Goal: Task Accomplishment & Management: Manage account settings

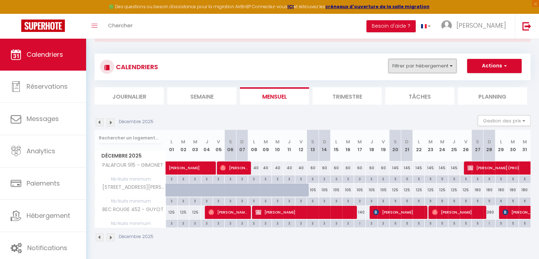
click at [414, 62] on button "Filtrer par hébergement" at bounding box center [422, 66] width 68 height 14
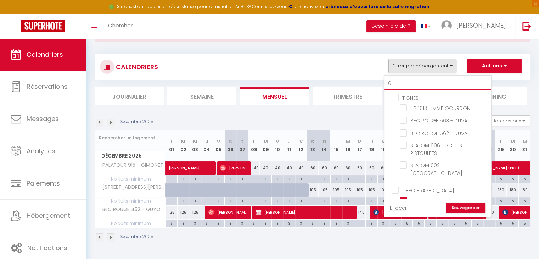
click at [403, 83] on input "6" at bounding box center [437, 83] width 106 height 13
checkbox input "false"
checkbox input "true"
checkbox input "false"
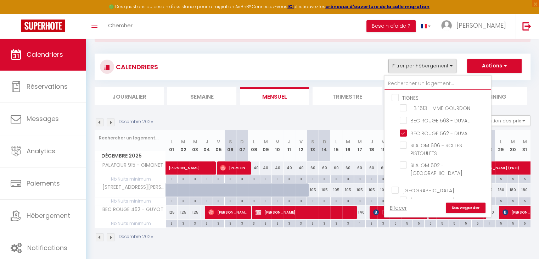
checkbox input "false"
type input "c"
checkbox input "false"
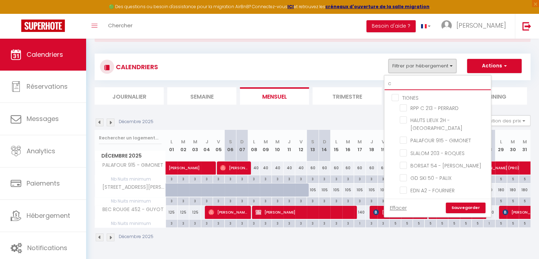
checkbox input "false"
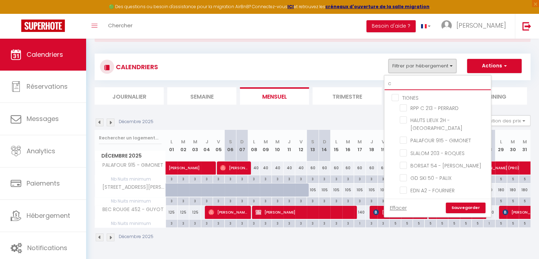
checkbox input "false"
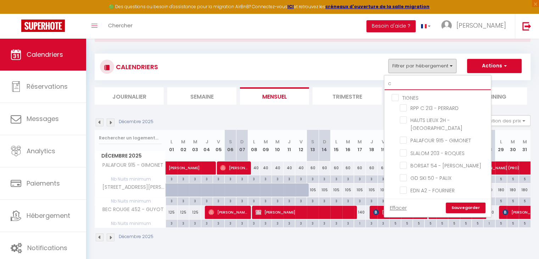
checkbox input "false"
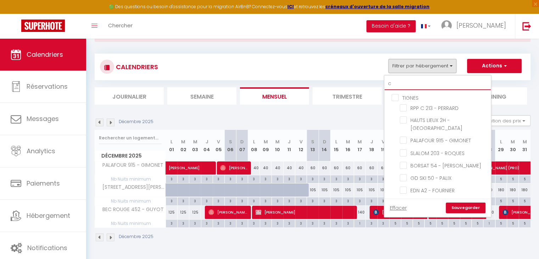
checkbox input "false"
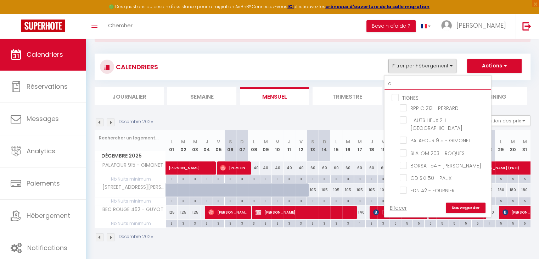
checkbox input "false"
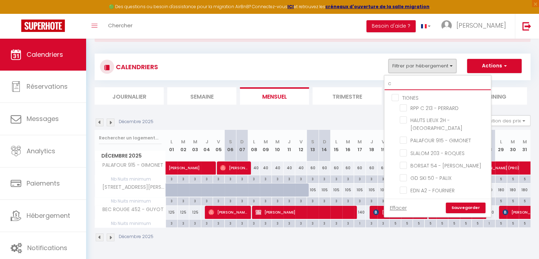
checkbox input "false"
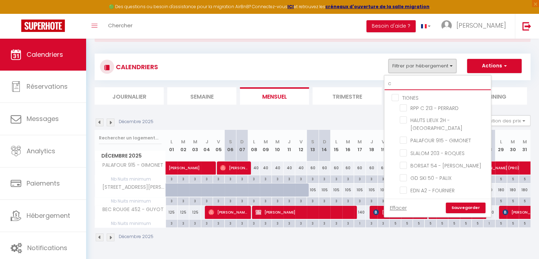
checkbox input "true"
checkbox input "false"
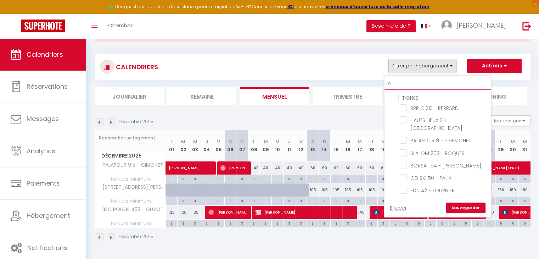
checkbox input "false"
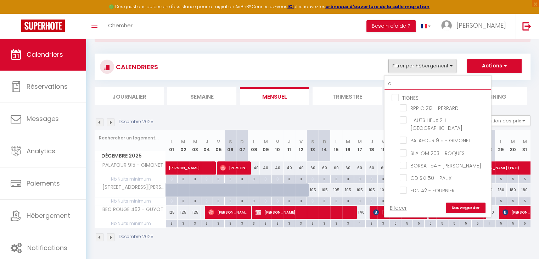
checkbox input "false"
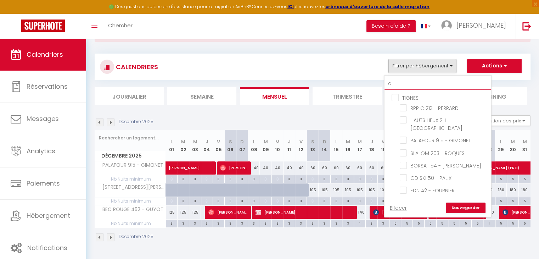
checkbox input "false"
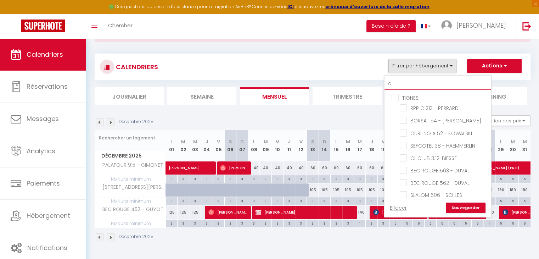
type input "ch"
checkbox input "false"
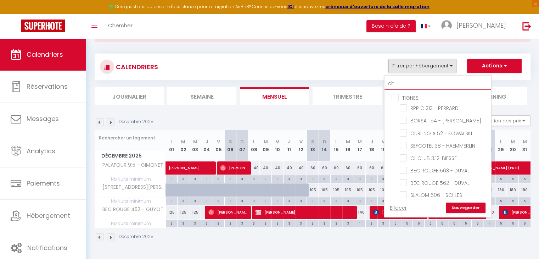
checkbox input "false"
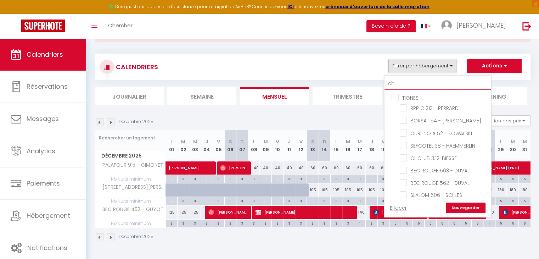
checkbox input "false"
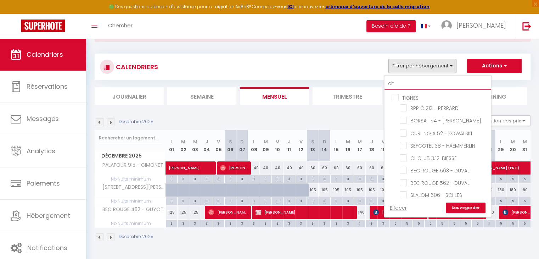
checkbox input "false"
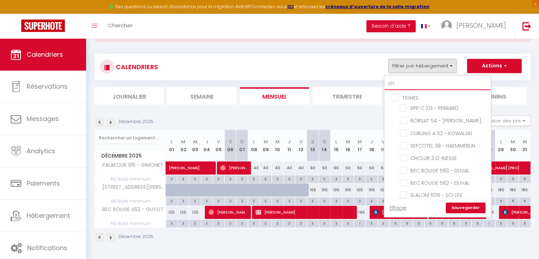
checkbox input "false"
type input "cha"
checkbox input "false"
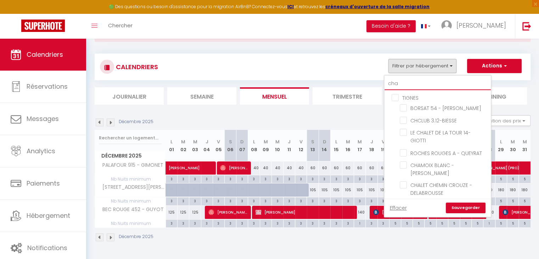
checkbox input "false"
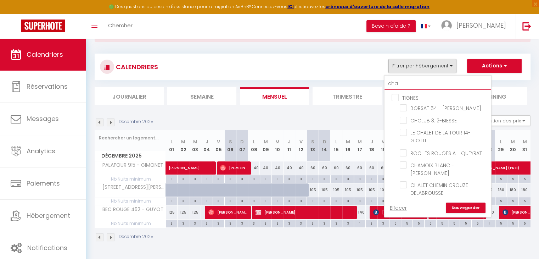
checkbox input "false"
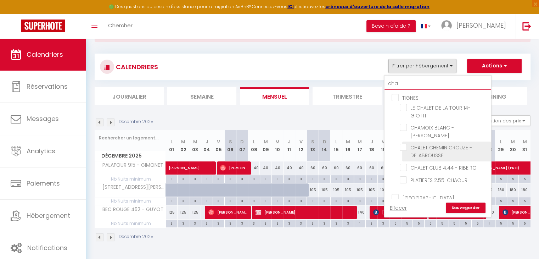
type input "cha"
click at [401, 146] on input "CHALET CHEMIN CROUZE - DELABROUSSE" at bounding box center [444, 146] width 89 height 7
checkbox input "true"
checkbox input "false"
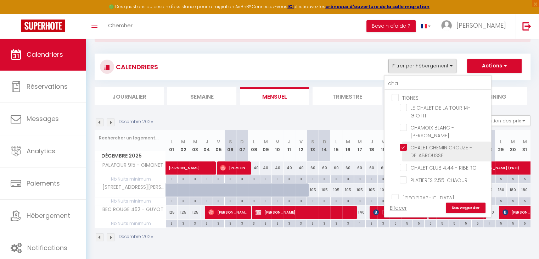
checkbox input "false"
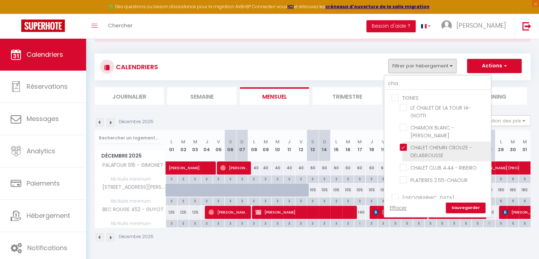
checkbox input "false"
click at [460, 209] on link "Sauvegarder" at bounding box center [466, 207] width 40 height 11
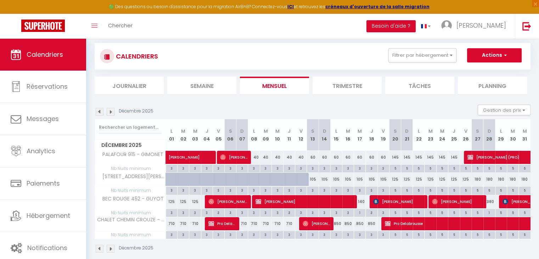
scroll to position [42, 0]
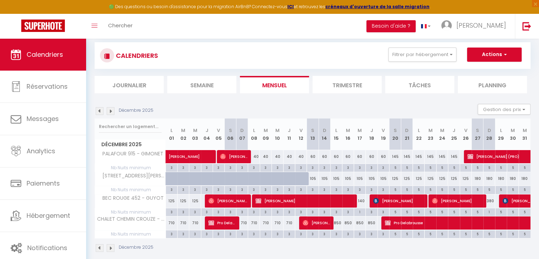
click at [111, 110] on img at bounding box center [111, 111] width 8 height 8
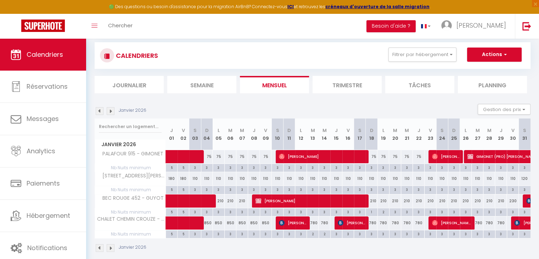
click at [111, 110] on img at bounding box center [111, 111] width 8 height 8
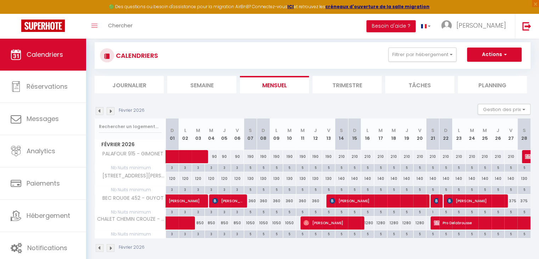
click at [111, 110] on img at bounding box center [111, 111] width 8 height 8
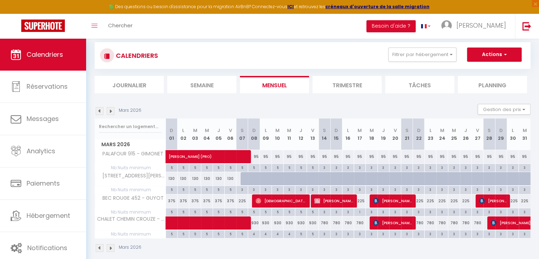
click at [111, 110] on img at bounding box center [111, 111] width 8 height 8
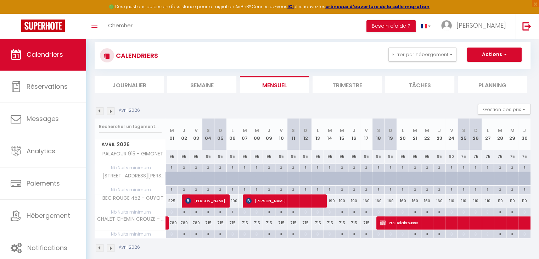
click at [102, 109] on img at bounding box center [100, 111] width 8 height 8
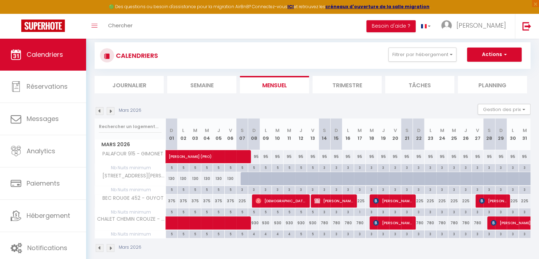
click at [102, 109] on img at bounding box center [100, 111] width 8 height 8
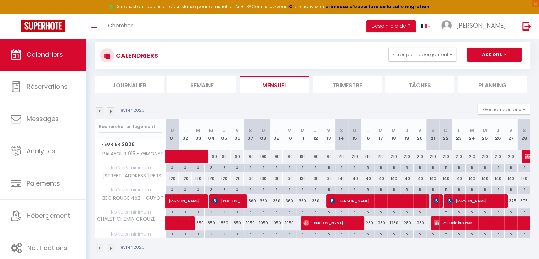
click at [102, 109] on img at bounding box center [100, 111] width 8 height 8
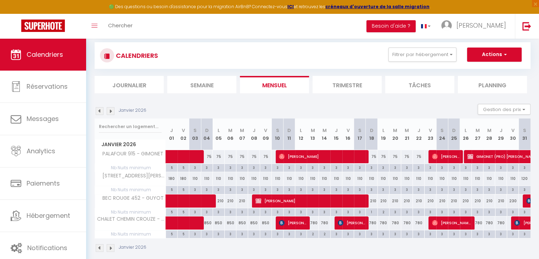
click at [113, 109] on img at bounding box center [111, 111] width 8 height 8
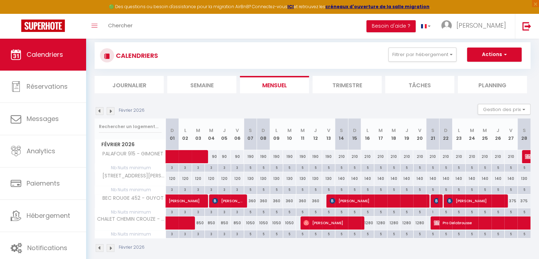
click at [113, 109] on img at bounding box center [111, 111] width 8 height 8
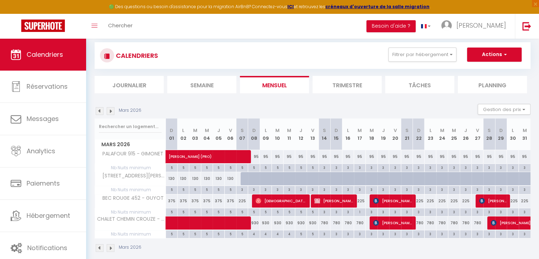
click at [113, 109] on img at bounding box center [111, 111] width 8 height 8
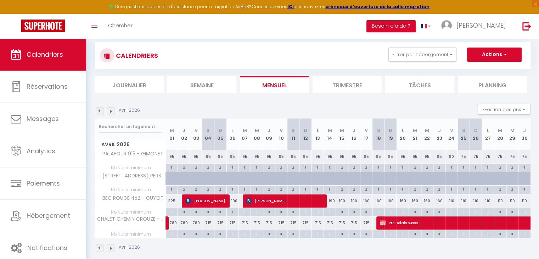
click at [113, 109] on img at bounding box center [111, 111] width 8 height 8
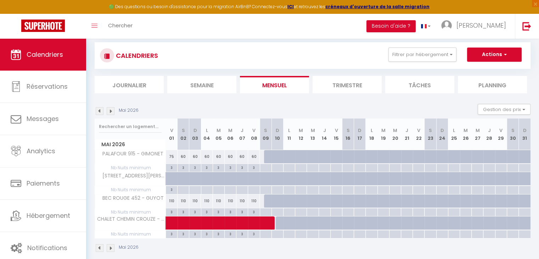
click at [102, 109] on img at bounding box center [100, 111] width 8 height 8
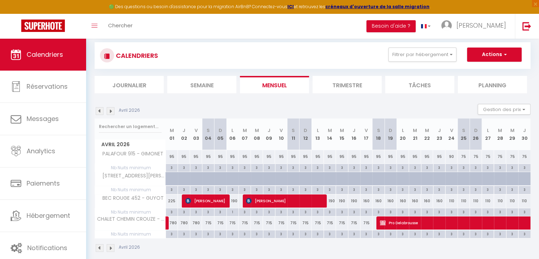
click at [102, 109] on img at bounding box center [100, 111] width 8 height 8
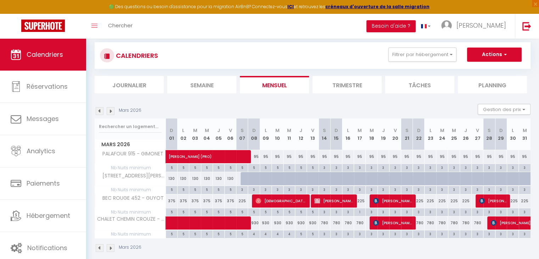
click at [102, 109] on img at bounding box center [100, 111] width 8 height 8
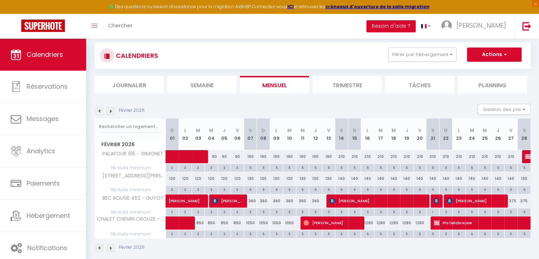
click at [102, 109] on img at bounding box center [100, 111] width 8 height 8
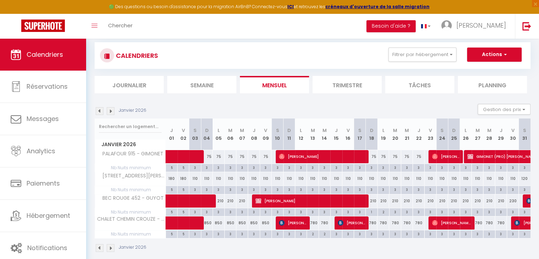
click at [102, 109] on img at bounding box center [100, 111] width 8 height 8
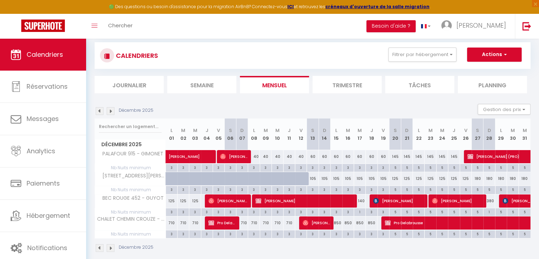
click at [100, 109] on img at bounding box center [100, 111] width 8 height 8
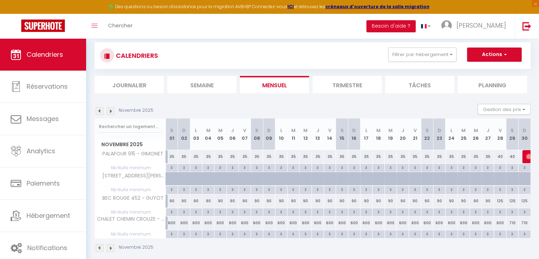
click at [108, 110] on img at bounding box center [111, 111] width 8 height 8
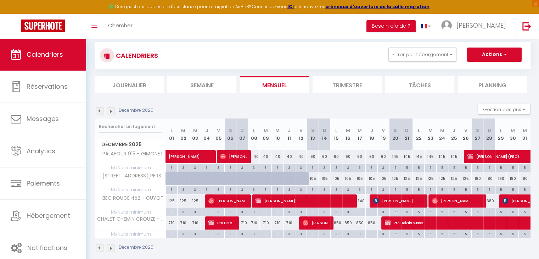
click at [108, 110] on img at bounding box center [111, 111] width 8 height 8
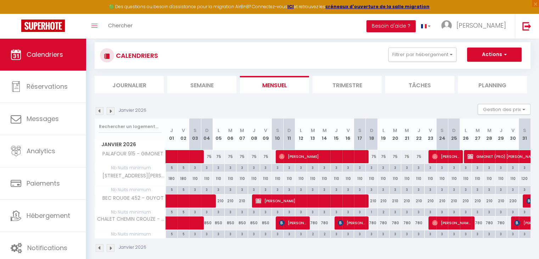
click at [108, 110] on img at bounding box center [111, 111] width 8 height 8
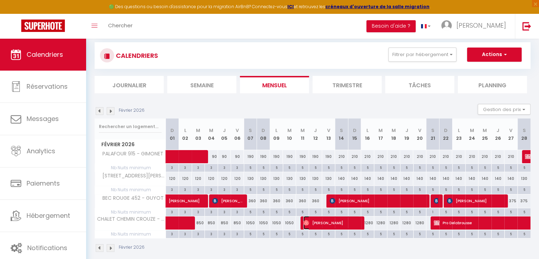
click at [323, 226] on span "[PERSON_NAME]" at bounding box center [331, 222] width 57 height 13
select select "OK"
select select "0"
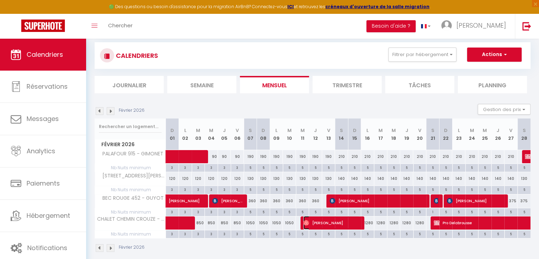
select select "1"
select select
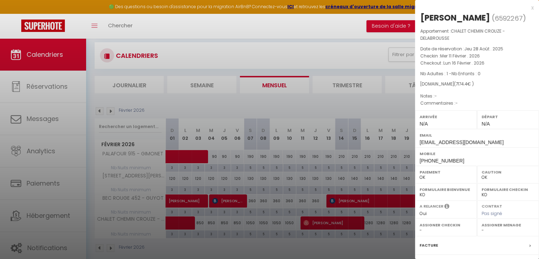
click at [299, 201] on div at bounding box center [269, 129] width 539 height 259
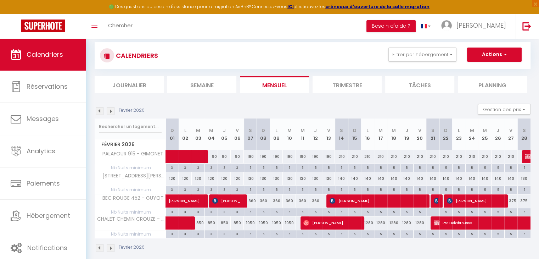
click at [102, 113] on img at bounding box center [100, 111] width 8 height 8
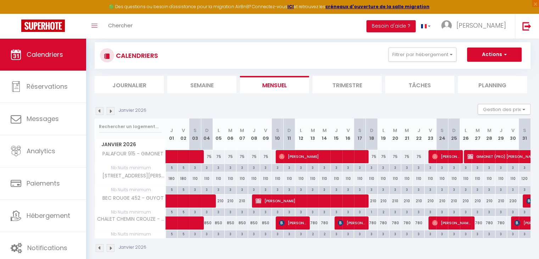
click at [107, 112] on img at bounding box center [111, 111] width 8 height 8
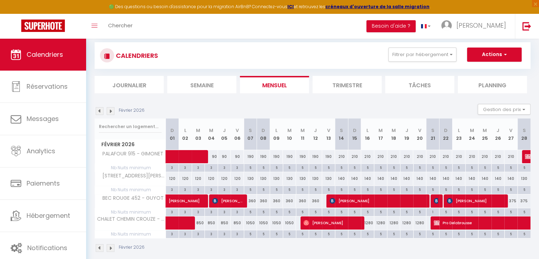
click at [102, 112] on img at bounding box center [100, 111] width 8 height 8
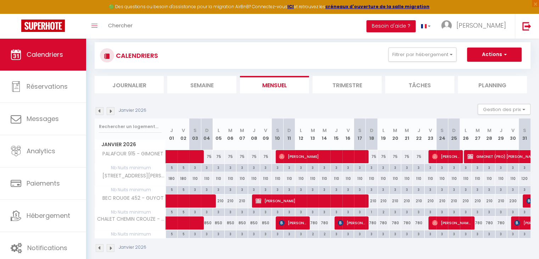
click at [111, 112] on img at bounding box center [111, 111] width 8 height 8
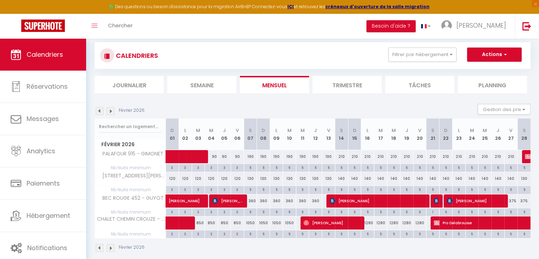
click at [113, 112] on img at bounding box center [111, 111] width 8 height 8
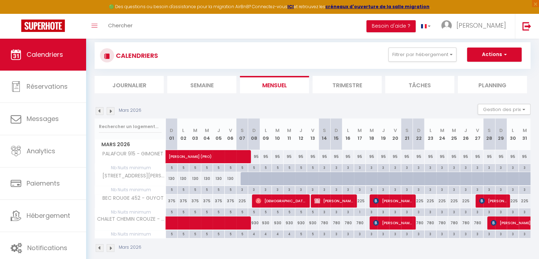
click at [98, 113] on img at bounding box center [100, 111] width 8 height 8
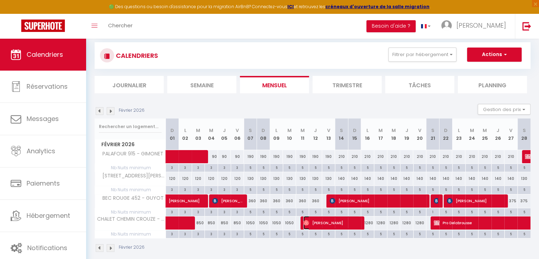
click at [333, 226] on span "[PERSON_NAME]" at bounding box center [331, 222] width 57 height 13
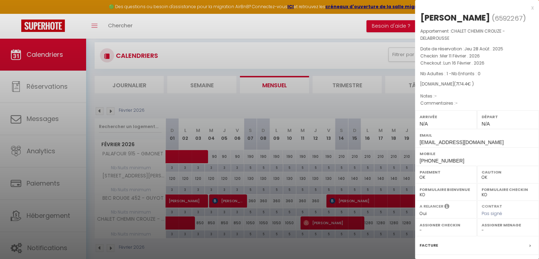
click at [283, 181] on div at bounding box center [269, 129] width 539 height 259
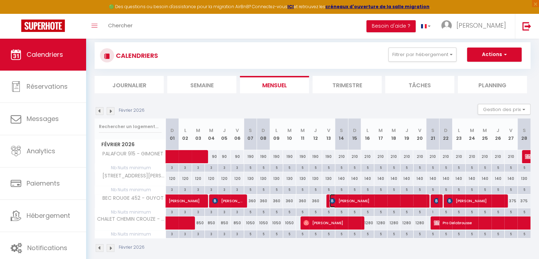
click at [346, 197] on span "[PERSON_NAME]" at bounding box center [377, 200] width 96 height 13
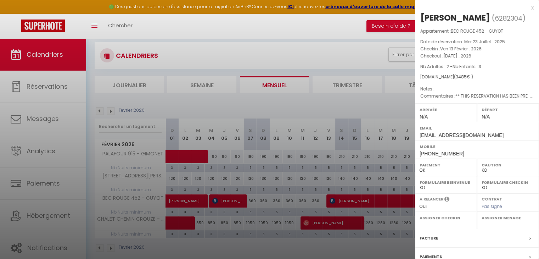
click at [358, 156] on div at bounding box center [269, 129] width 539 height 259
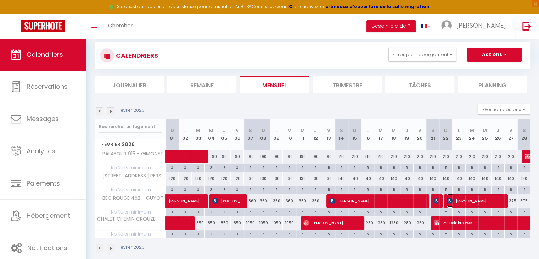
click at [475, 195] on span "[PERSON_NAME]" at bounding box center [475, 200] width 57 height 13
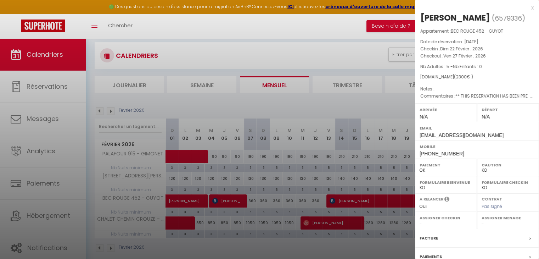
click at [319, 148] on div at bounding box center [269, 129] width 539 height 259
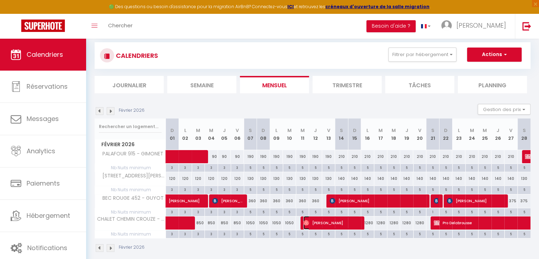
click at [315, 220] on span "[PERSON_NAME]" at bounding box center [331, 222] width 57 height 13
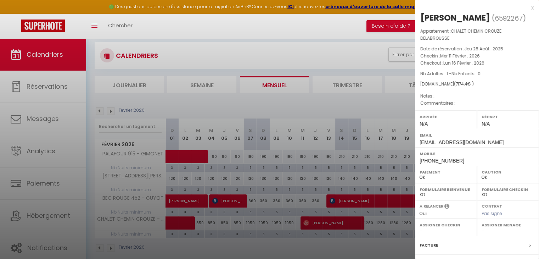
click at [262, 109] on div at bounding box center [269, 129] width 539 height 259
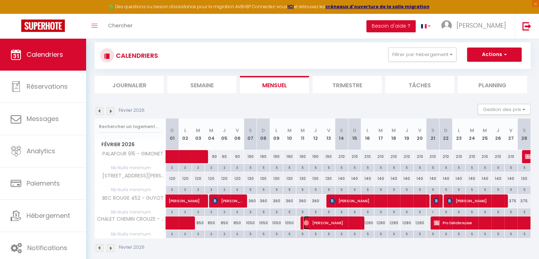
click at [350, 217] on span "[PERSON_NAME]" at bounding box center [331, 222] width 57 height 13
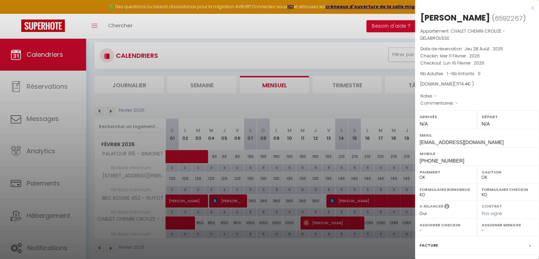
click at [366, 173] on div at bounding box center [269, 129] width 539 height 259
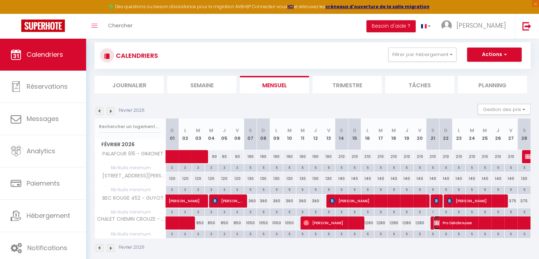
select select "KO"
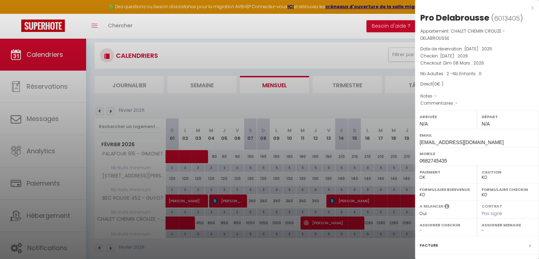
click at [373, 130] on div at bounding box center [269, 129] width 539 height 259
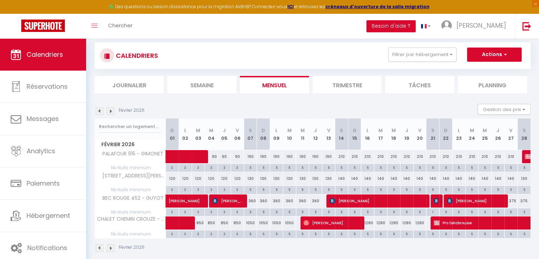
click at [107, 111] on img at bounding box center [111, 111] width 8 height 8
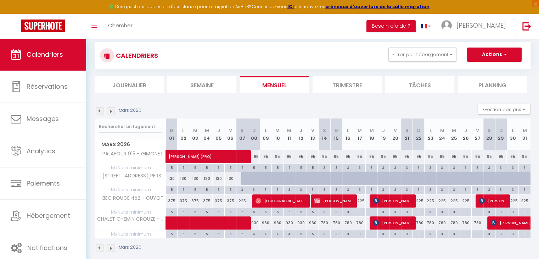
click at [93, 107] on div "Urgent : Migration Airbnb nécessaire pour votre compte, merci de suivre ces éta…" at bounding box center [312, 132] width 453 height 271
click at [96, 111] on img at bounding box center [100, 111] width 8 height 8
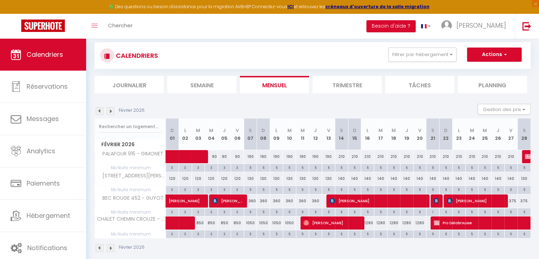
click at [96, 111] on img at bounding box center [100, 111] width 8 height 8
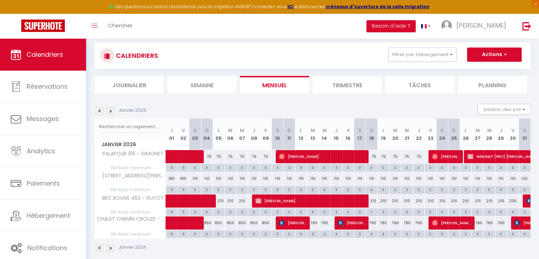
click at [96, 111] on img at bounding box center [100, 111] width 8 height 8
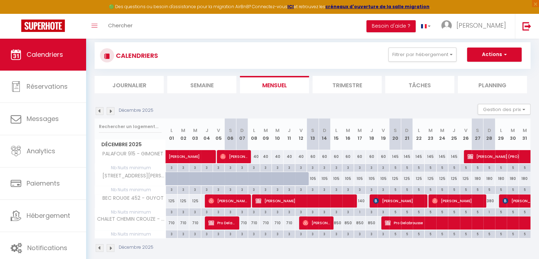
click at [109, 112] on img at bounding box center [111, 111] width 8 height 8
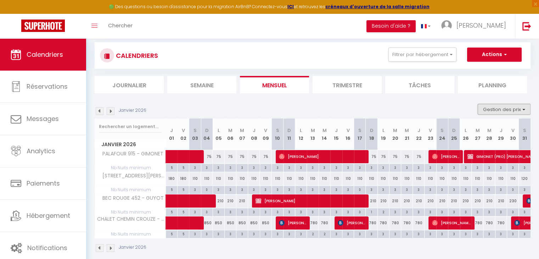
click at [495, 113] on button "Gestion des prix" at bounding box center [503, 109] width 53 height 11
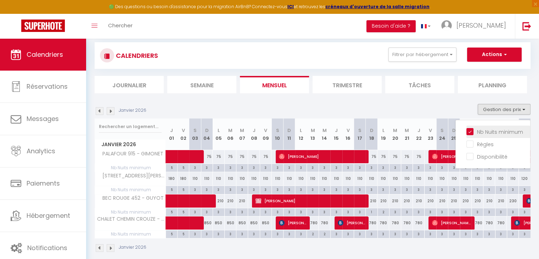
click at [476, 128] on input "Nb Nuits minimum" at bounding box center [498, 131] width 64 height 7
checkbox input "false"
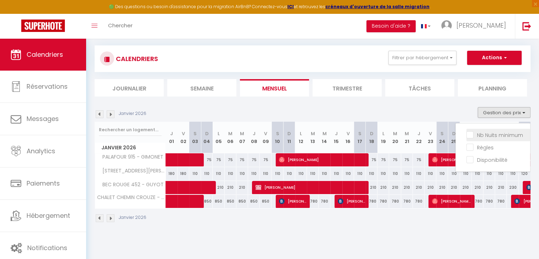
checkbox input "false"
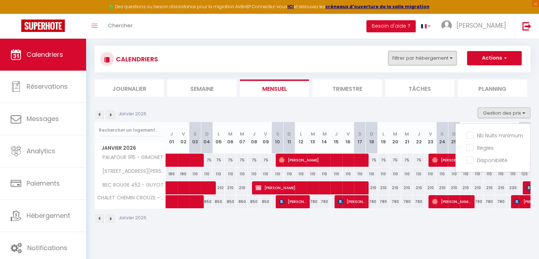
click at [442, 61] on button "Filtrer par hébergement" at bounding box center [422, 58] width 68 height 14
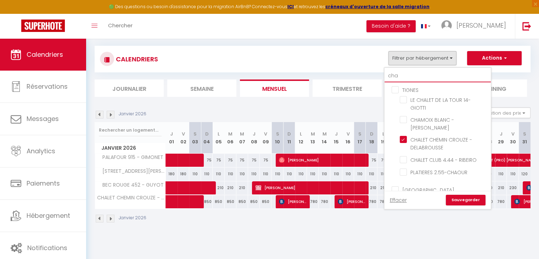
click at [412, 77] on input "cha" at bounding box center [437, 75] width 106 height 13
type input "ch"
checkbox input "false"
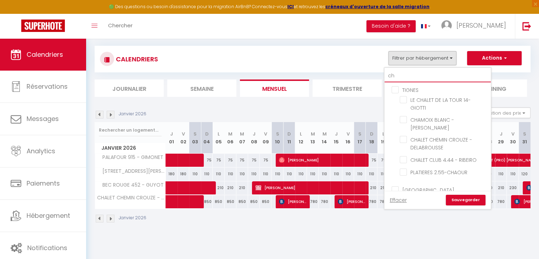
checkbox input "false"
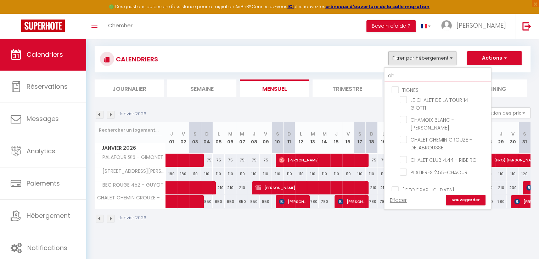
checkbox input "false"
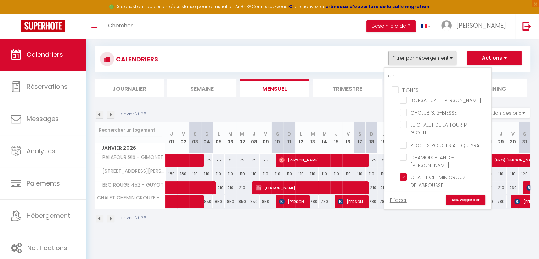
type input "c"
checkbox input "false"
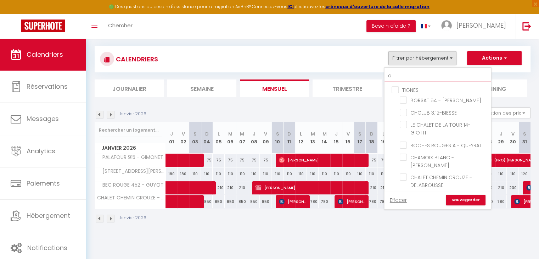
checkbox input "false"
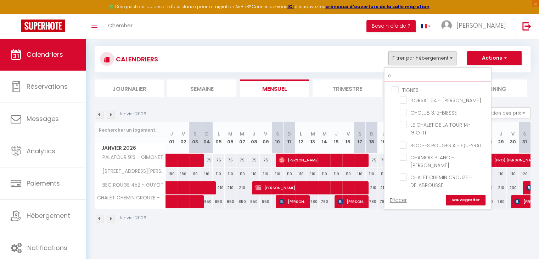
checkbox input "false"
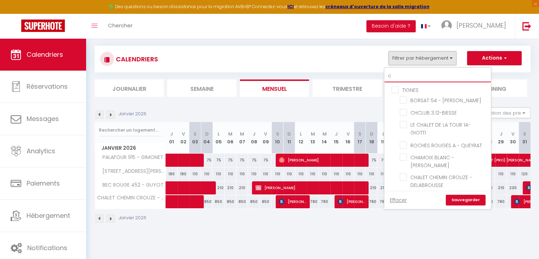
checkbox input "false"
checkbox input "true"
checkbox input "false"
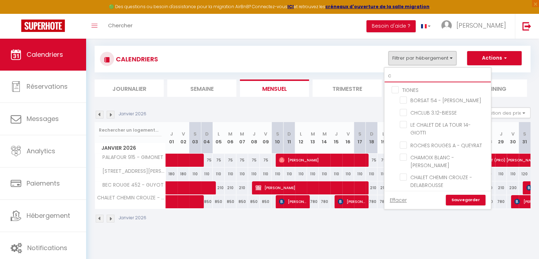
checkbox input "false"
checkbox input "true"
checkbox input "false"
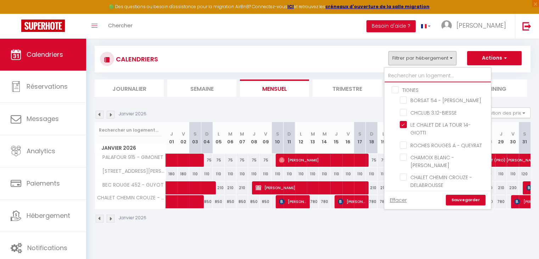
checkbox input "false"
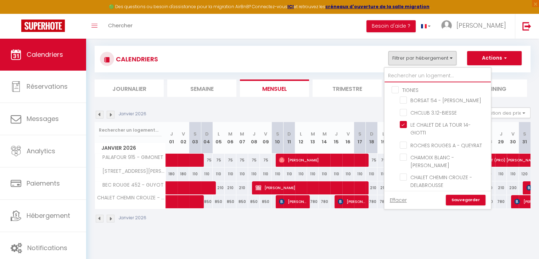
checkbox input "false"
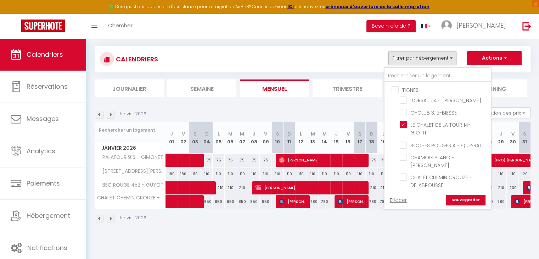
checkbox input "false"
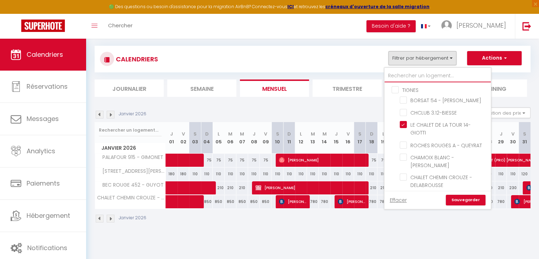
checkbox input "false"
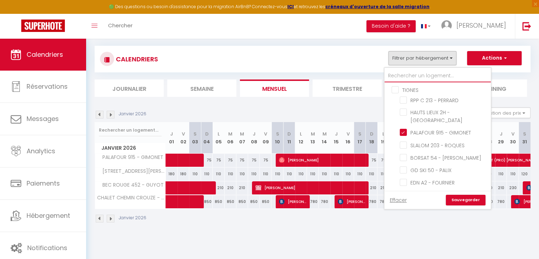
type input "s"
checkbox input "false"
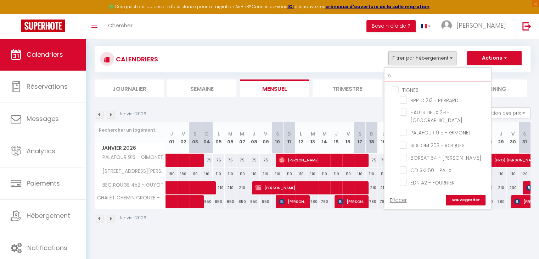
checkbox input "false"
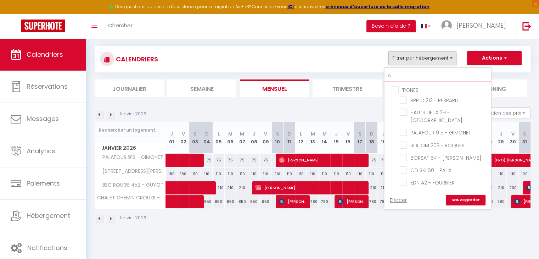
checkbox input "false"
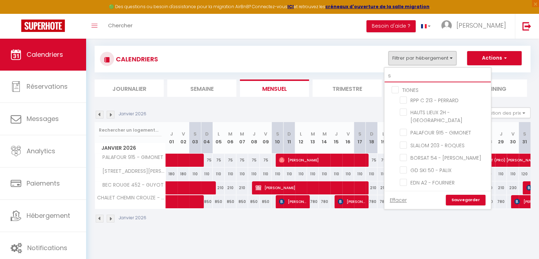
checkbox input "false"
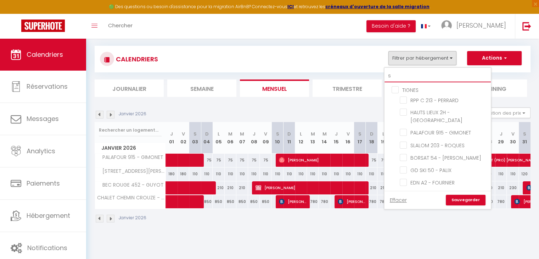
checkbox input "false"
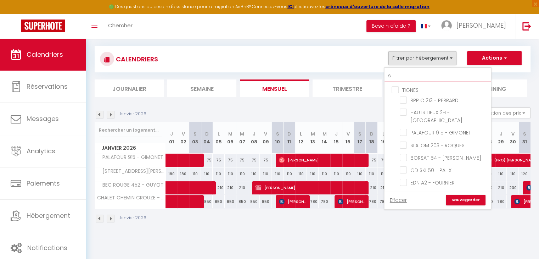
checkbox input "false"
checkbox input "true"
checkbox input "false"
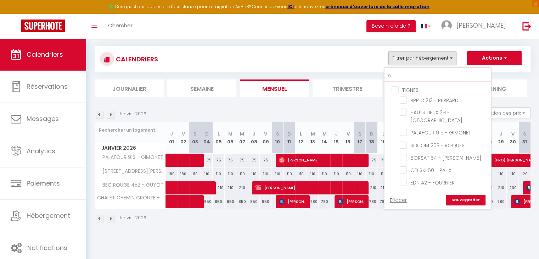
checkbox input "false"
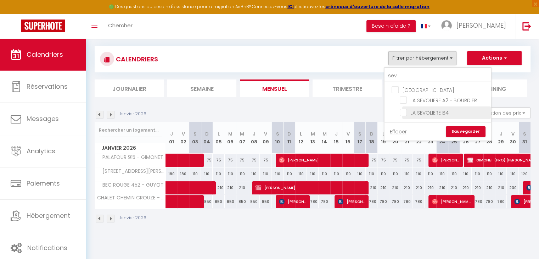
click at [406, 106] on li "LA SEVOLIERE B4" at bounding box center [446, 112] width 89 height 12
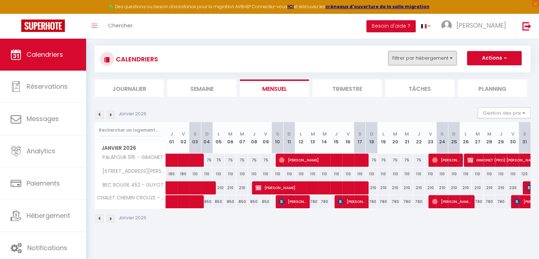
click at [409, 53] on button "Filtrer par hébergement" at bounding box center [422, 58] width 68 height 14
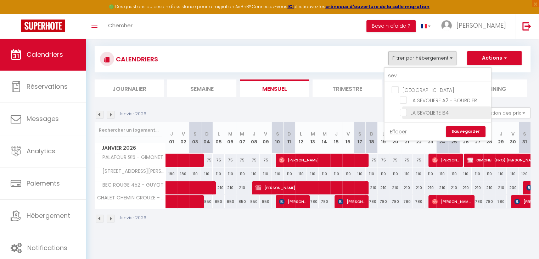
click at [402, 111] on input "LA SEVOLIERE B4" at bounding box center [444, 111] width 89 height 7
click at [472, 133] on link "Sauvegarder" at bounding box center [466, 131] width 40 height 11
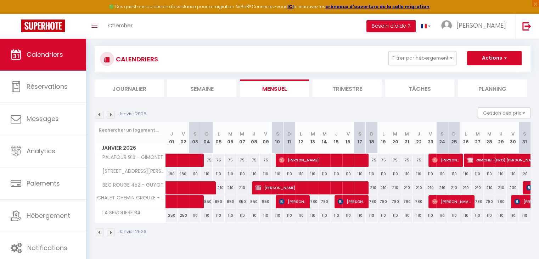
click at [102, 112] on img at bounding box center [100, 115] width 8 height 8
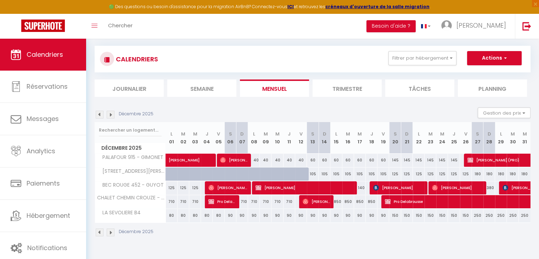
click at [110, 113] on img at bounding box center [111, 115] width 8 height 8
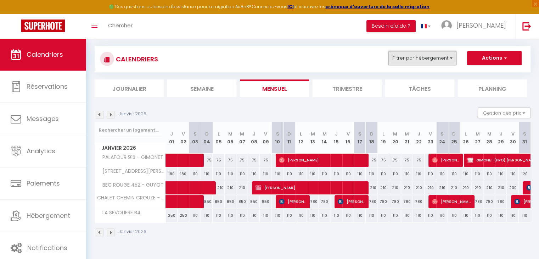
click at [406, 58] on button "Filtrer par hébergement" at bounding box center [422, 58] width 68 height 14
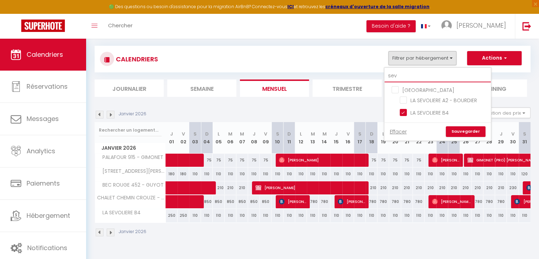
click at [407, 73] on input "sev" at bounding box center [437, 75] width 106 height 13
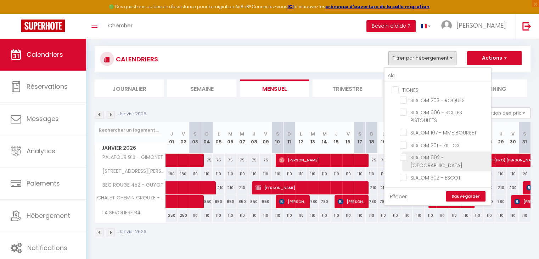
click at [404, 155] on input "SLALOM 602 - [GEOGRAPHIC_DATA]" at bounding box center [444, 156] width 89 height 7
click at [456, 191] on link "Sauvegarder" at bounding box center [466, 196] width 40 height 11
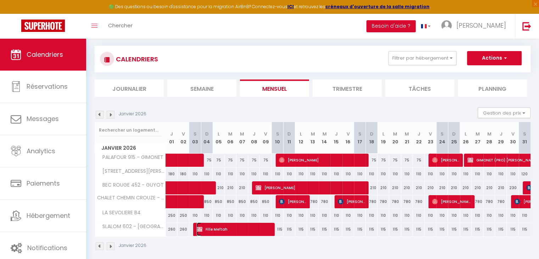
click at [210, 230] on span "Fille Meftah" at bounding box center [234, 228] width 74 height 13
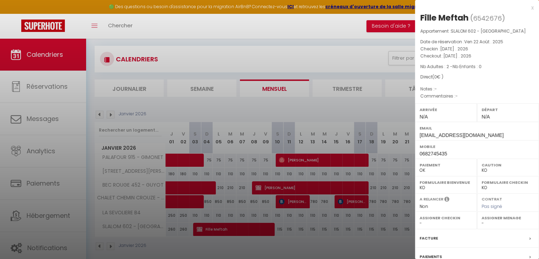
click at [249, 196] on div at bounding box center [269, 129] width 539 height 259
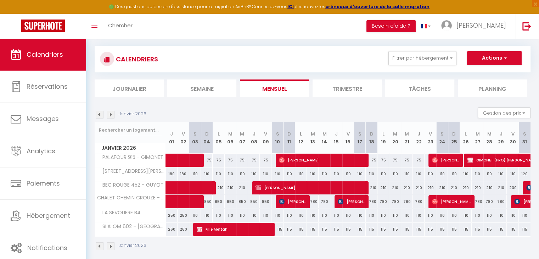
click at [96, 113] on img at bounding box center [100, 115] width 8 height 8
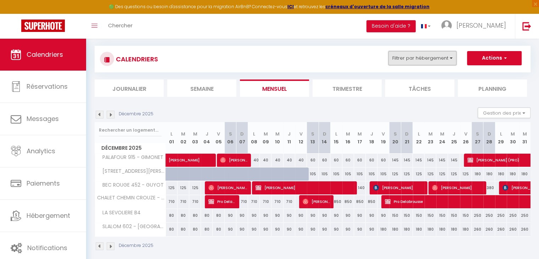
click at [451, 55] on button "Filtrer par hébergement" at bounding box center [422, 58] width 68 height 14
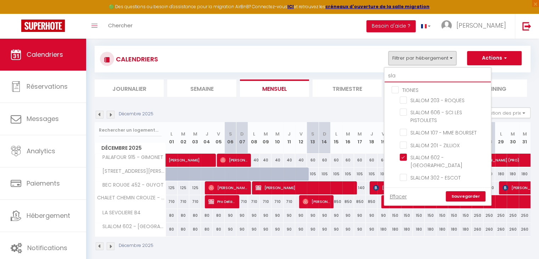
click at [412, 78] on input "sla" at bounding box center [437, 75] width 106 height 13
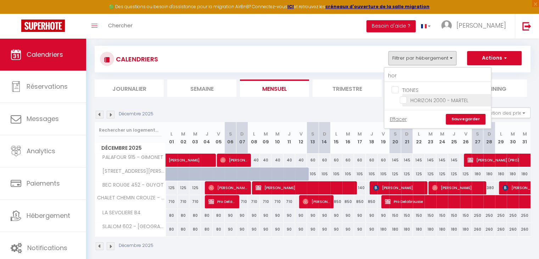
click at [401, 98] on input "HORIZON 2000 - MARTEL" at bounding box center [444, 99] width 89 height 7
click at [458, 118] on link "Sauvegarder" at bounding box center [466, 119] width 40 height 11
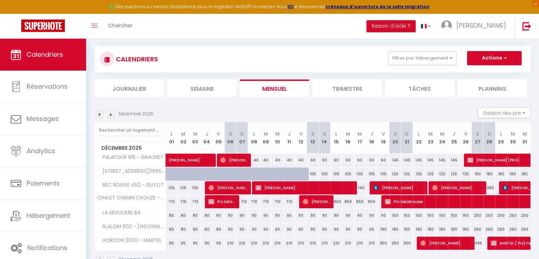
scroll to position [58, 0]
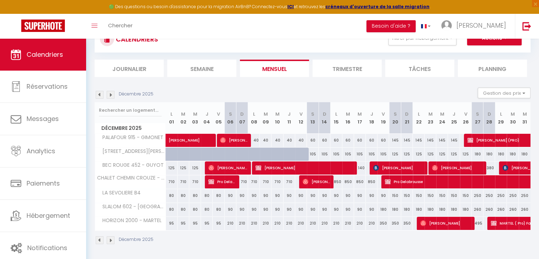
click at [112, 95] on img at bounding box center [111, 95] width 8 height 8
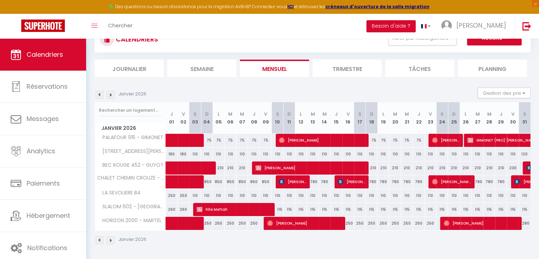
click at [112, 95] on img at bounding box center [111, 95] width 8 height 8
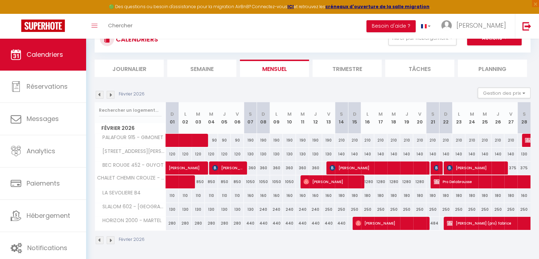
click at [112, 95] on img at bounding box center [111, 95] width 8 height 8
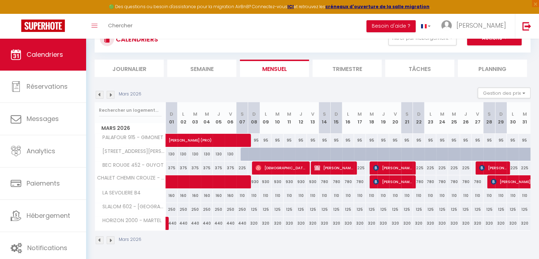
click at [114, 94] on img at bounding box center [111, 95] width 8 height 8
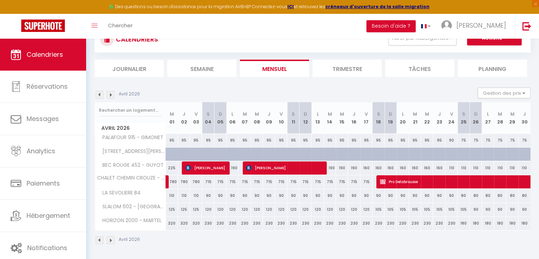
click at [98, 96] on img at bounding box center [100, 95] width 8 height 8
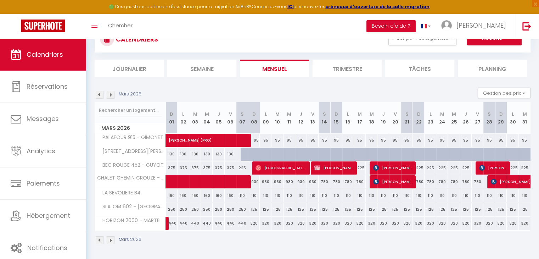
click at [96, 95] on img at bounding box center [100, 95] width 8 height 8
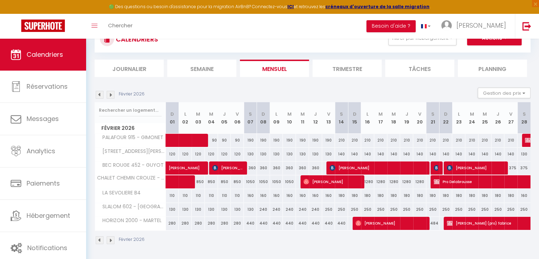
click at [96, 95] on img at bounding box center [100, 95] width 8 height 8
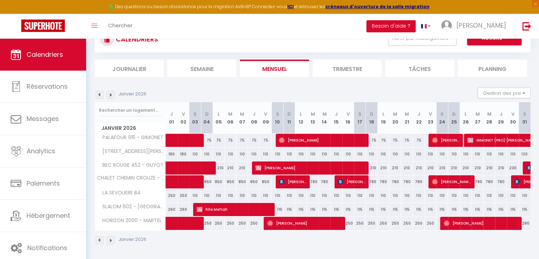
click at [96, 95] on img at bounding box center [100, 95] width 8 height 8
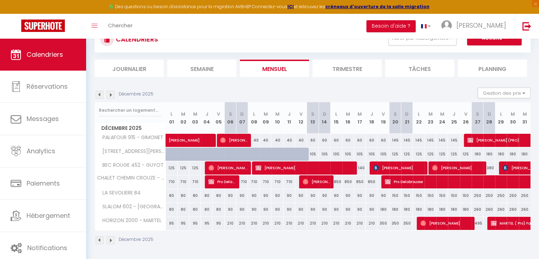
click at [112, 93] on img at bounding box center [111, 95] width 8 height 8
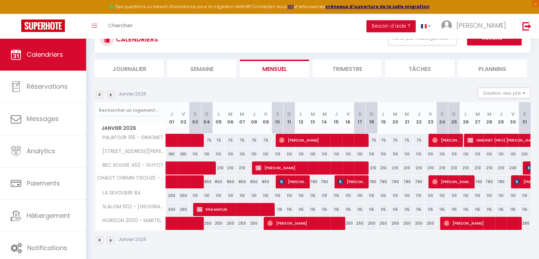
click at [96, 94] on img at bounding box center [100, 95] width 8 height 8
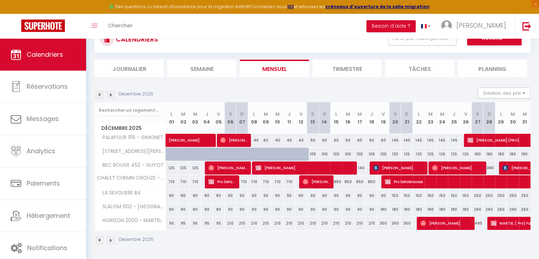
click at [111, 92] on img at bounding box center [111, 95] width 8 height 8
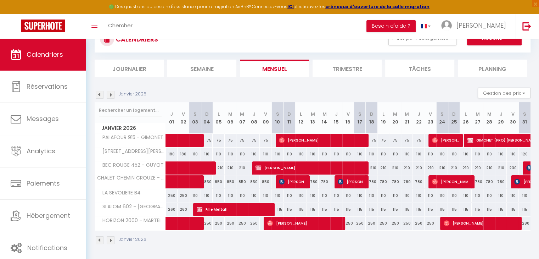
click at [100, 95] on img at bounding box center [100, 95] width 8 height 8
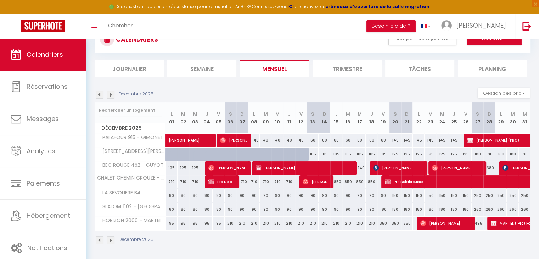
click at [109, 95] on img at bounding box center [111, 95] width 8 height 8
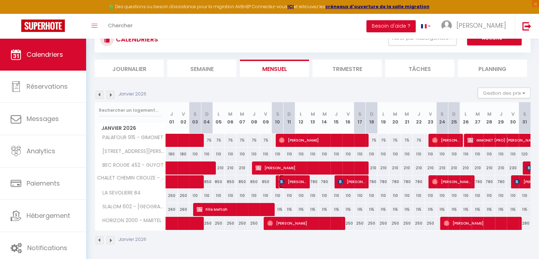
click at [298, 182] on span "[PERSON_NAME]" at bounding box center [292, 181] width 27 height 13
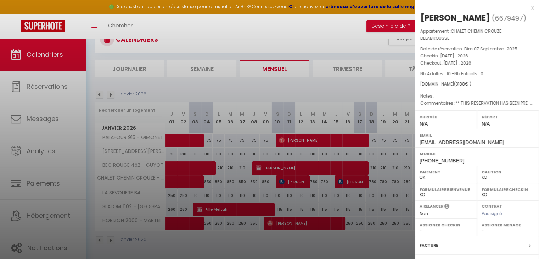
click at [334, 193] on div at bounding box center [269, 129] width 539 height 259
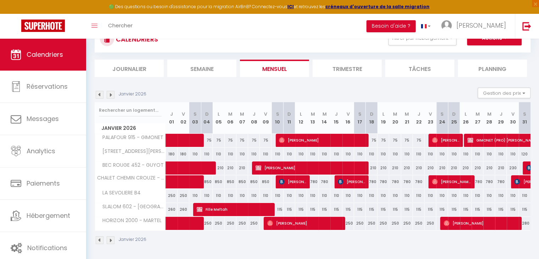
click at [265, 181] on div "850" at bounding box center [266, 181] width 12 height 13
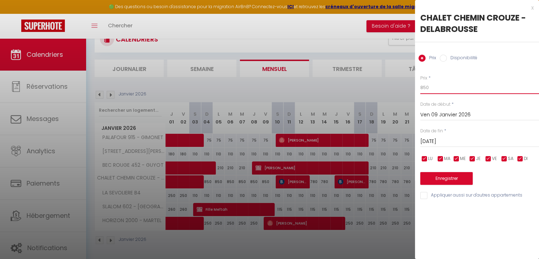
click at [430, 91] on input "850" at bounding box center [479, 87] width 119 height 13
click at [273, 166] on div at bounding box center [269, 129] width 539 height 259
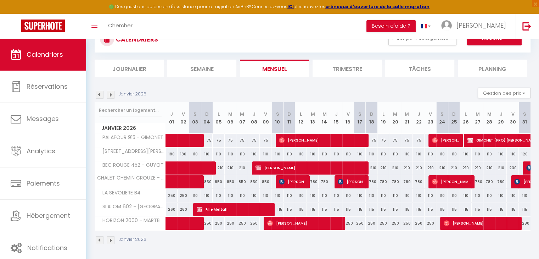
click at [100, 93] on img at bounding box center [100, 95] width 8 height 8
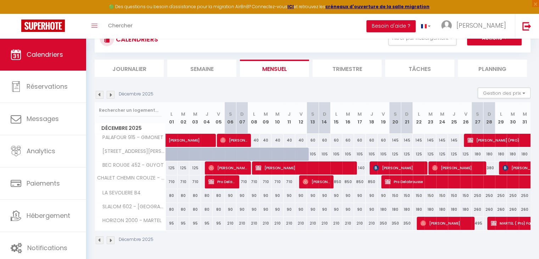
click at [107, 94] on img at bounding box center [111, 95] width 8 height 8
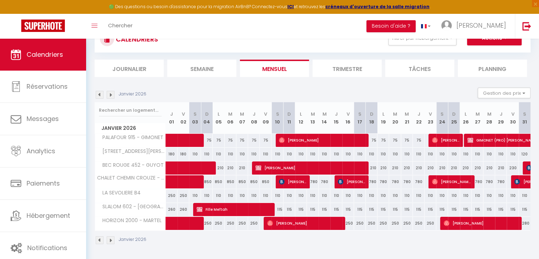
click at [264, 179] on div "850" at bounding box center [266, 181] width 12 height 13
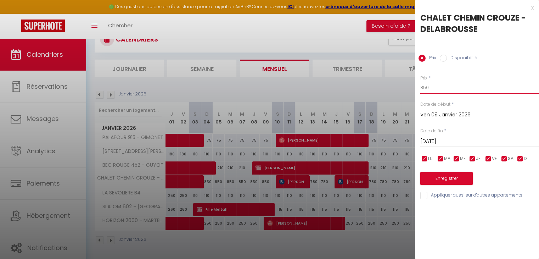
click at [437, 89] on input "850" at bounding box center [479, 87] width 119 height 13
click at [448, 176] on button "Enregistrer" at bounding box center [446, 178] width 52 height 13
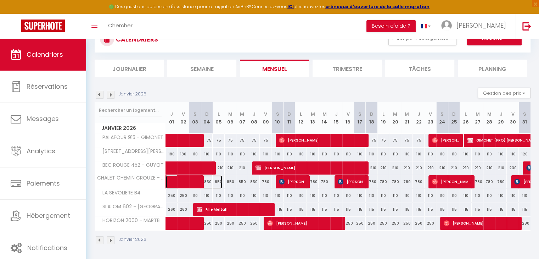
click at [192, 182] on span at bounding box center [197, 181] width 49 height 13
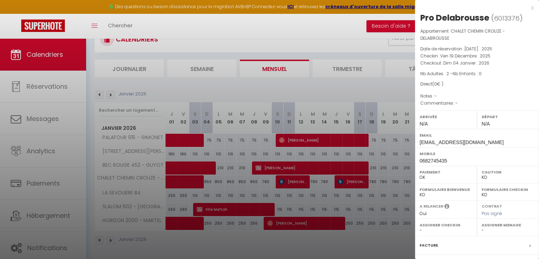
click at [250, 183] on div at bounding box center [269, 129] width 539 height 259
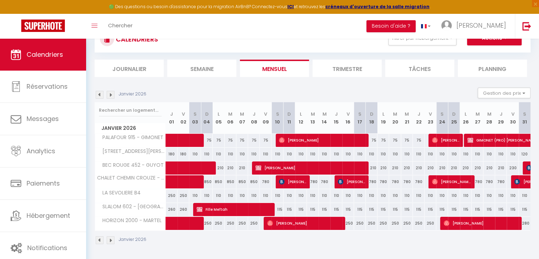
click at [267, 182] on div "780" at bounding box center [266, 181] width 12 height 13
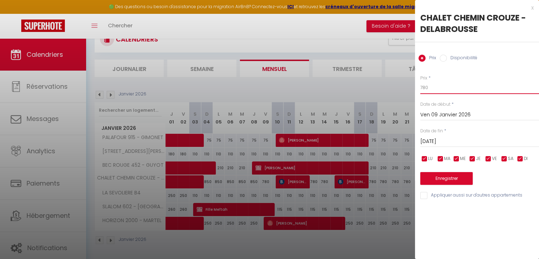
click at [429, 87] on input "780" at bounding box center [479, 87] width 119 height 13
click at [442, 177] on button "Enregistrer" at bounding box center [446, 178] width 52 height 13
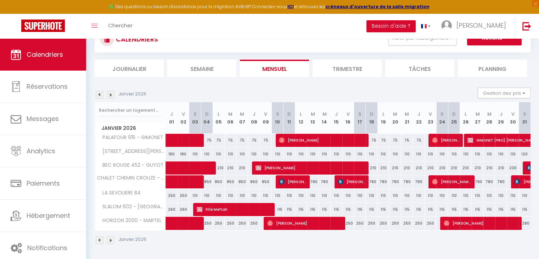
click at [266, 183] on div "850" at bounding box center [266, 181] width 12 height 13
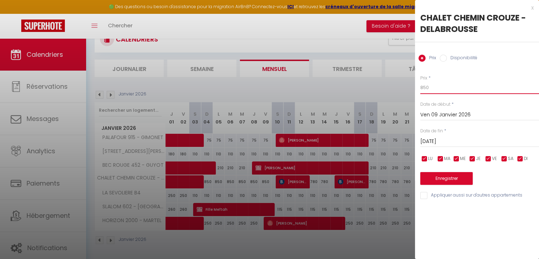
click at [441, 85] on input "850" at bounding box center [479, 87] width 119 height 13
click at [435, 177] on button "Enregistrer" at bounding box center [446, 178] width 52 height 13
